Goal: Use online tool/utility: Utilize a website feature to perform a specific function

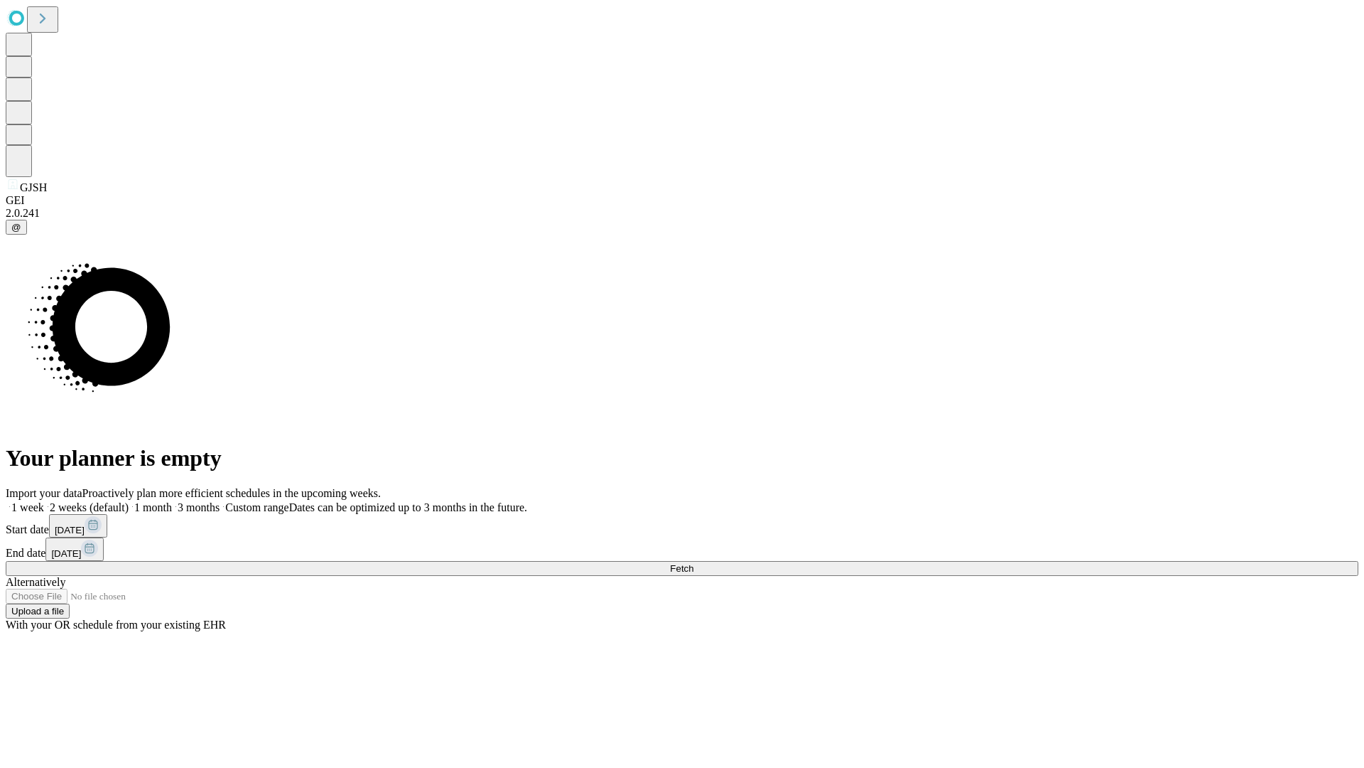
click at [694, 563] on span "Fetch" at bounding box center [681, 568] width 23 height 11
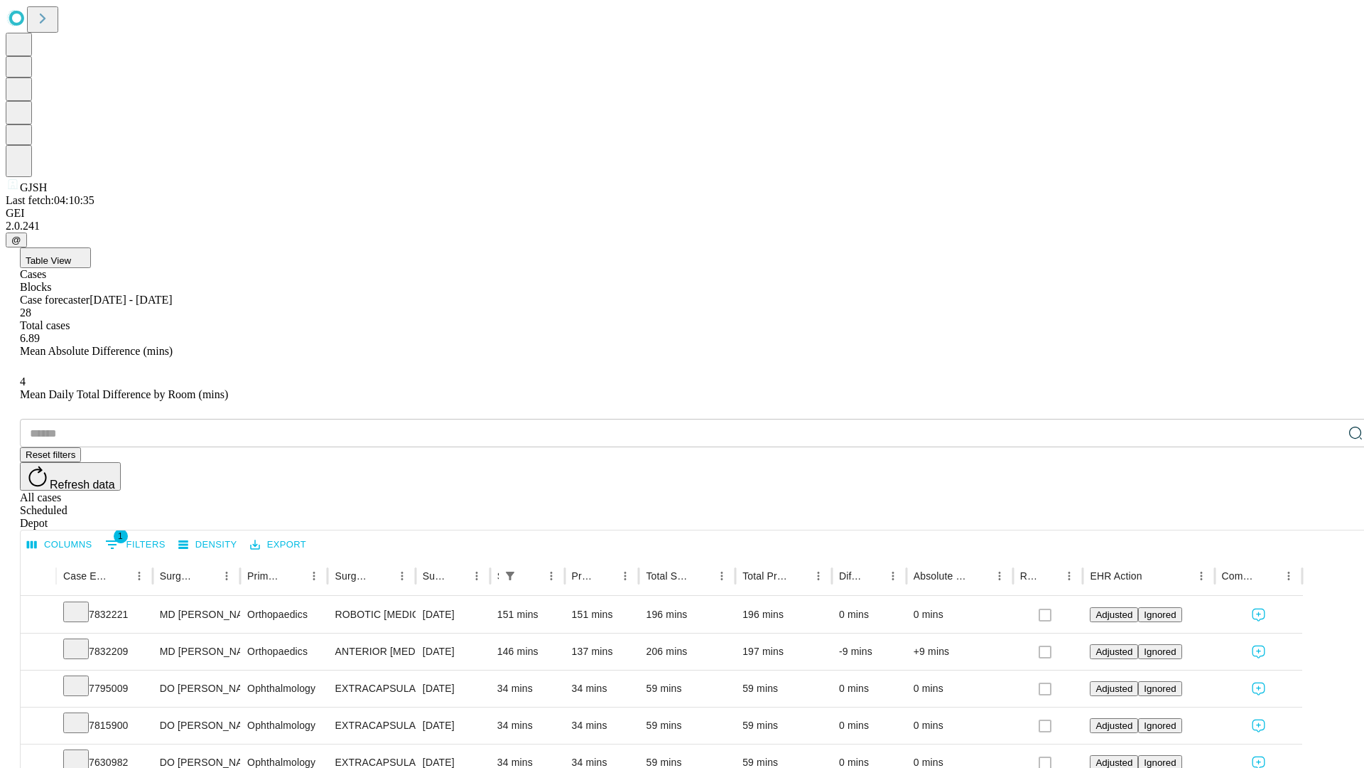
click at [71, 255] on span "Table View" at bounding box center [48, 260] width 45 height 11
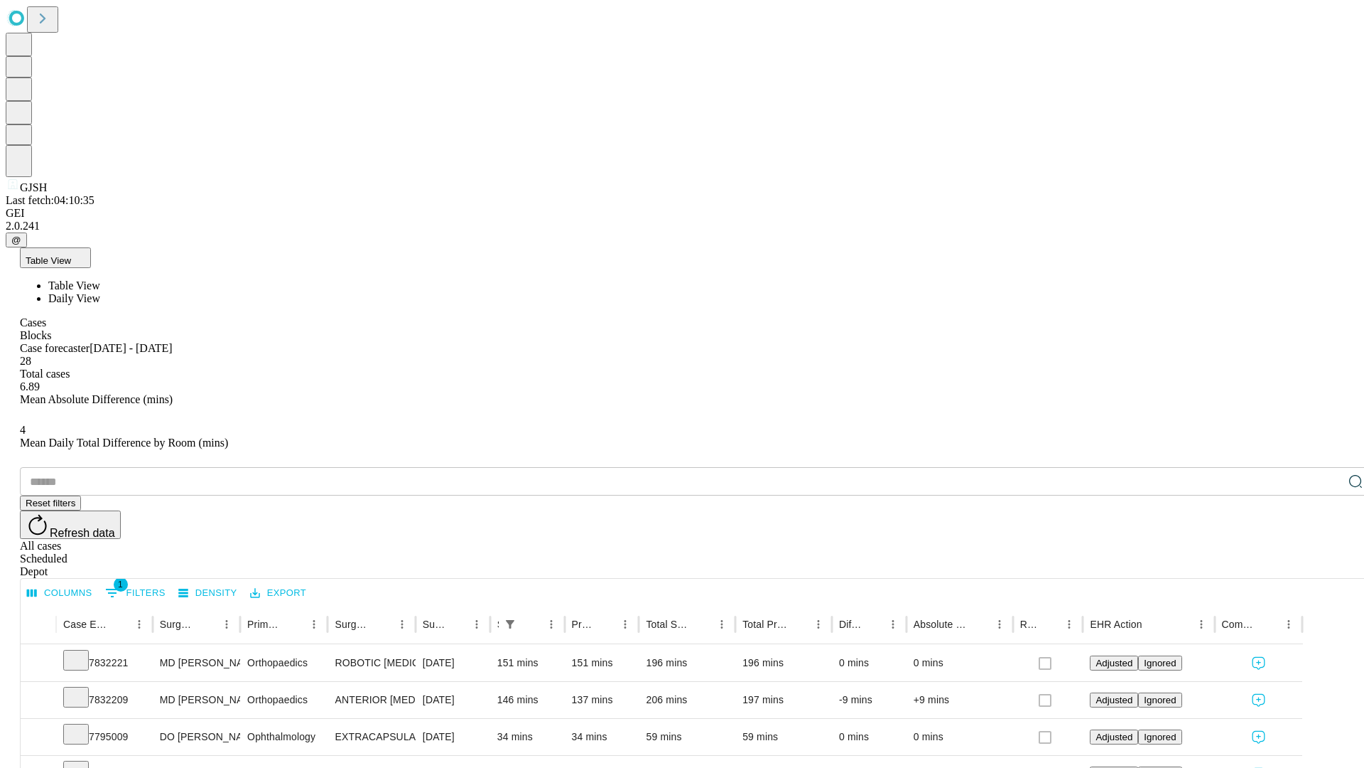
click at [100, 292] on span "Daily View" at bounding box center [74, 298] width 52 height 12
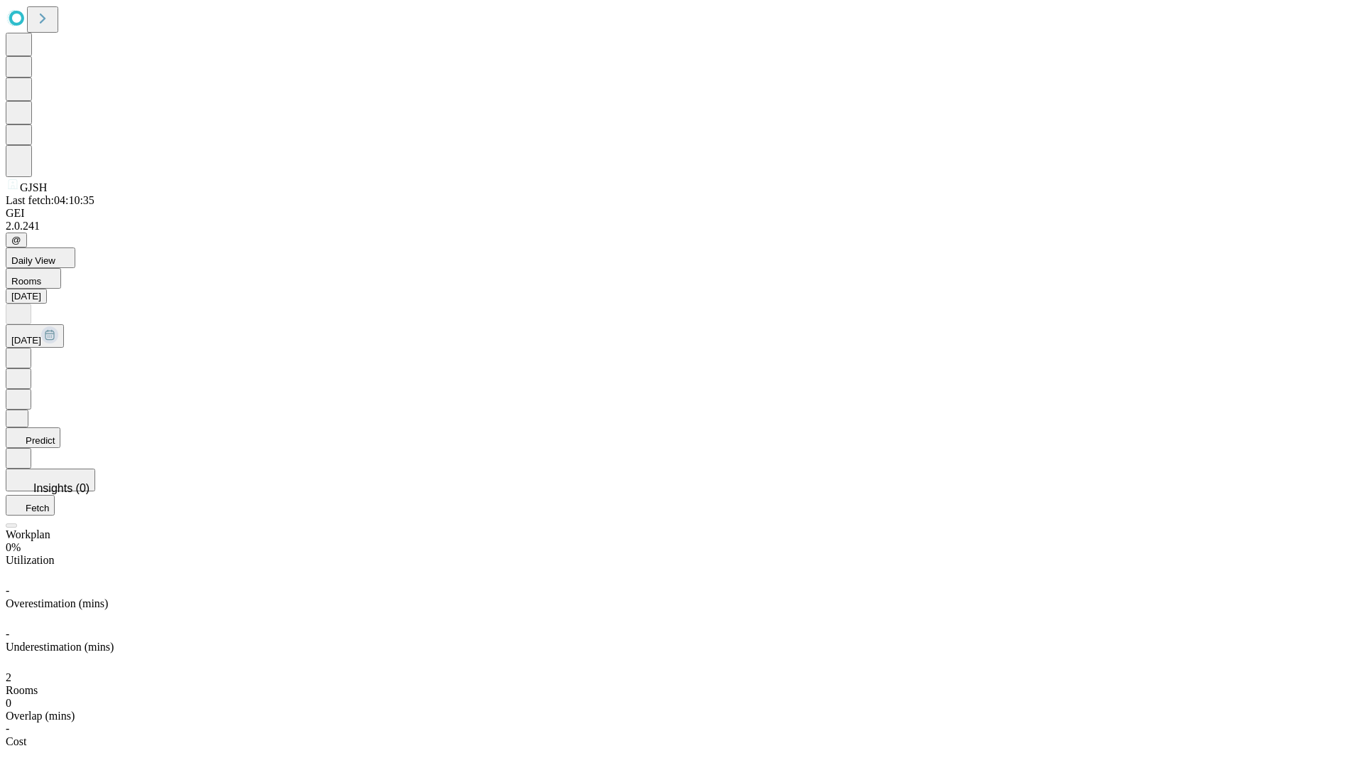
click at [60, 427] on button "Predict" at bounding box center [33, 437] width 55 height 21
